Goal: Transaction & Acquisition: Purchase product/service

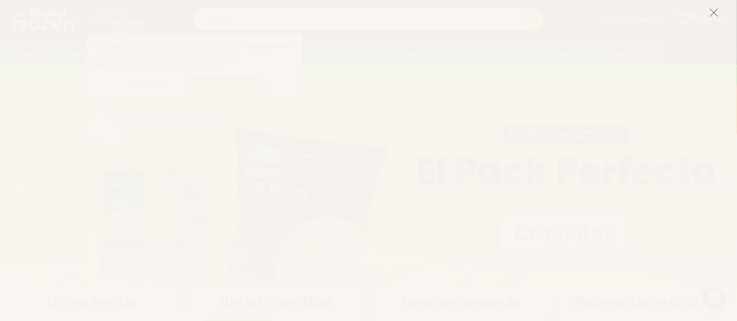
drag, startPoint x: 714, startPoint y: 9, endPoint x: 586, endPoint y: 17, distance: 128.7
click at [715, 9] on icon at bounding box center [713, 12] width 9 height 9
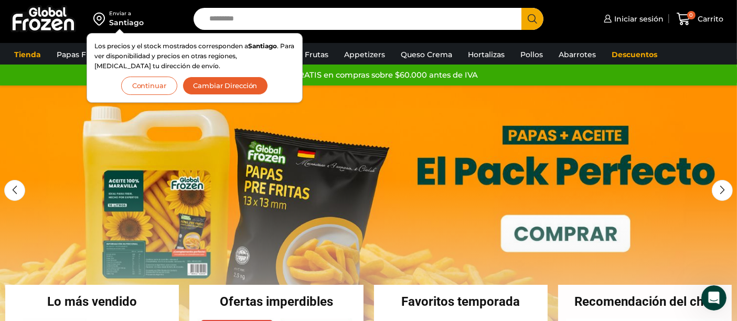
click at [296, 16] on input "Search input" at bounding box center [360, 19] width 313 height 22
type input "******"
click at [521, 8] on button "Search" at bounding box center [532, 19] width 22 height 22
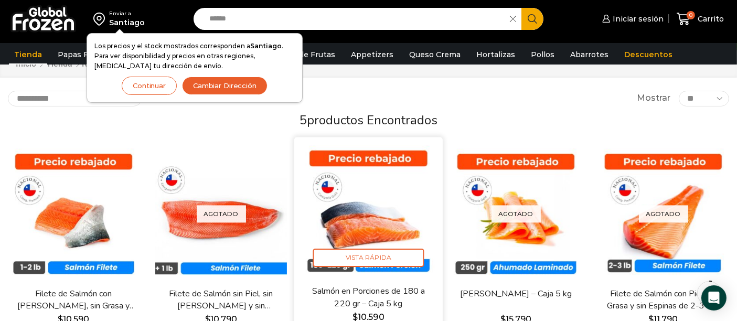
scroll to position [58, 0]
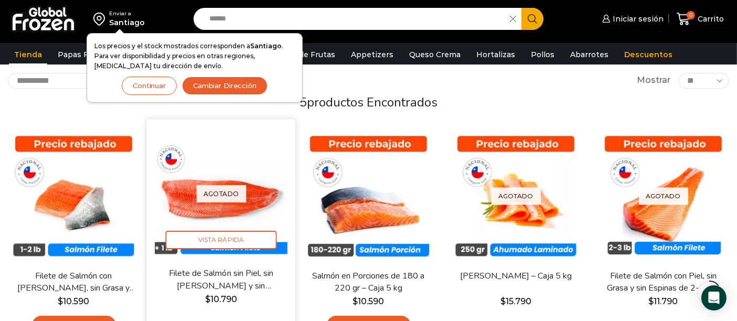
click at [232, 198] on p "Agotado" at bounding box center [221, 193] width 50 height 17
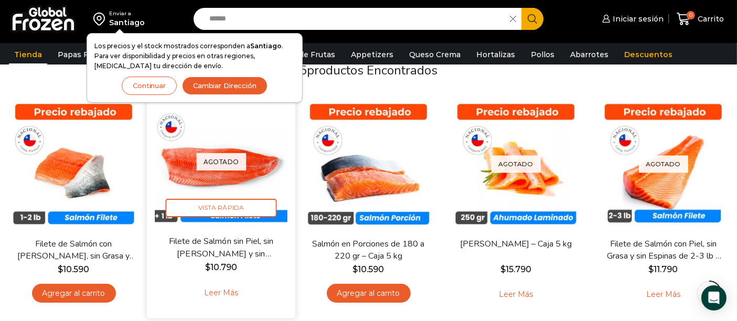
scroll to position [116, 0]
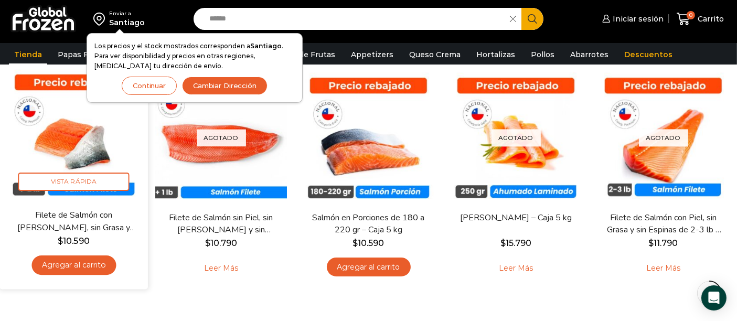
click at [61, 146] on img at bounding box center [73, 135] width 133 height 133
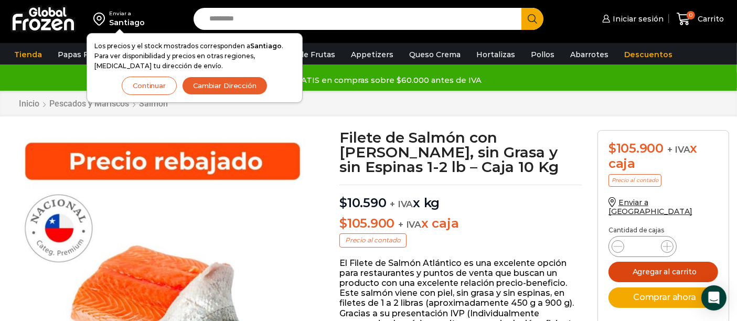
click at [649, 264] on button "Agregar al carrito" at bounding box center [663, 272] width 110 height 20
